Goal: Task Accomplishment & Management: Manage account settings

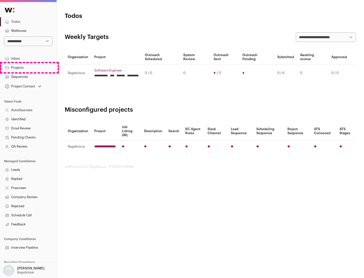
click at [28, 68] on link "Projects" at bounding box center [28, 67] width 56 height 9
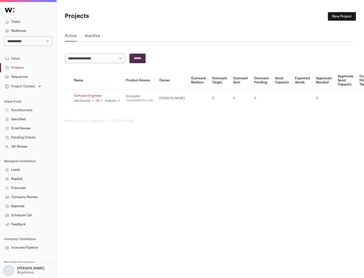
click at [98, 96] on link "Software Engineer" at bounding box center [97, 96] width 46 height 4
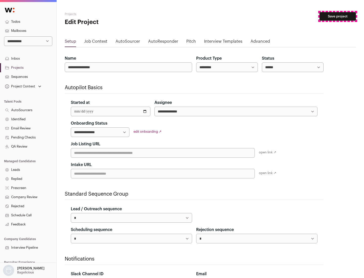
click at [338, 16] on button "Save project" at bounding box center [338, 16] width 36 height 9
